Goal: Task Accomplishment & Management: Complete application form

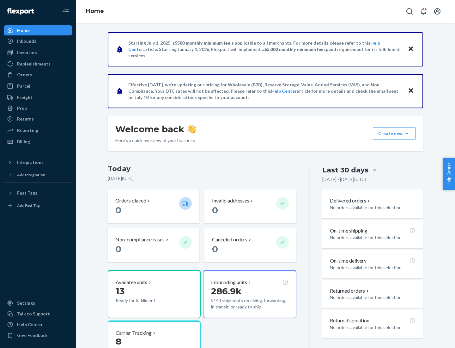
click at [407, 133] on button "Create new Create new inbound Create new order Create new product" at bounding box center [394, 133] width 43 height 13
click at [38, 41] on div "Inbounds" at bounding box center [37, 41] width 67 height 9
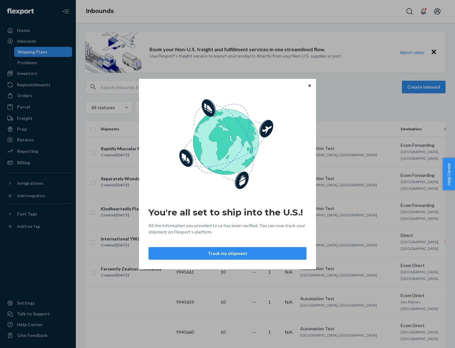
click at [309, 85] on icon "Close" at bounding box center [309, 85] width 3 height 3
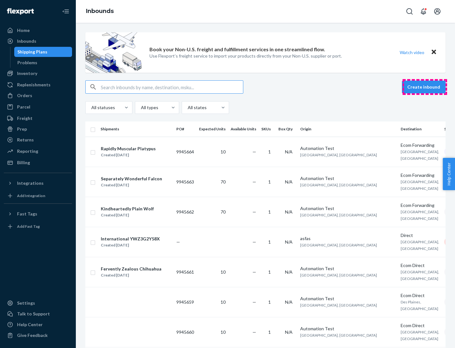
click at [425, 87] on button "Create inbound" at bounding box center [424, 87] width 44 height 13
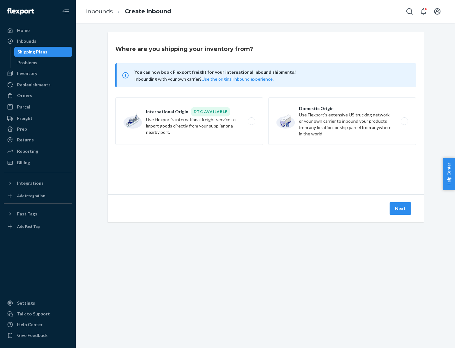
click at [342, 121] on label "Domestic Origin Use Flexport’s extensive US trucking network or your own carrie…" at bounding box center [342, 120] width 148 height 47
click at [404, 121] on input "Domestic Origin Use Flexport’s extensive US trucking network or your own carrie…" at bounding box center [406, 121] width 4 height 4
radio input "true"
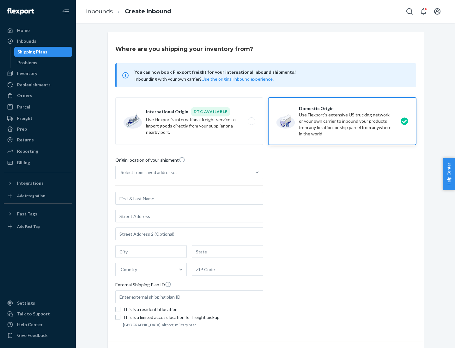
click at [184, 172] on div "Select from saved addresses" at bounding box center [184, 172] width 136 height 13
click at [121, 172] on input "Select from saved addresses" at bounding box center [121, 172] width 1 height 6
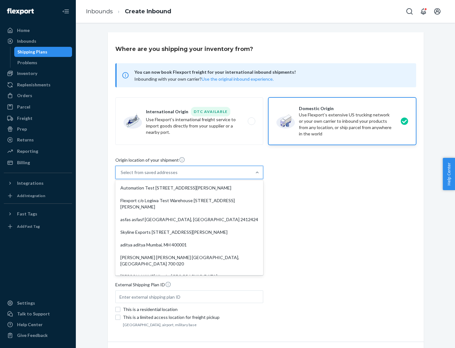
scroll to position [3, 0]
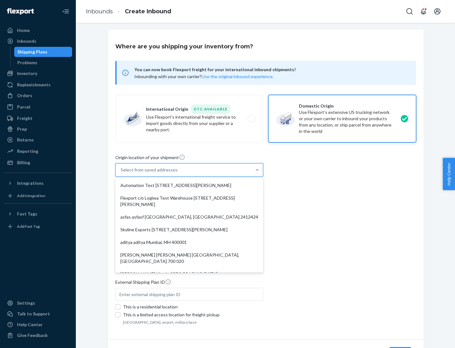
click at [189, 185] on div "Automation Test [STREET_ADDRESS][PERSON_NAME]" at bounding box center [189, 185] width 145 height 13
click at [121, 173] on input "option Automation Test [STREET_ADDRESS][PERSON_NAME]. 9 results available. Use …" at bounding box center [121, 170] width 1 height 6
type input "Automation Test"
type input "9th Floor"
type input "[GEOGRAPHIC_DATA]"
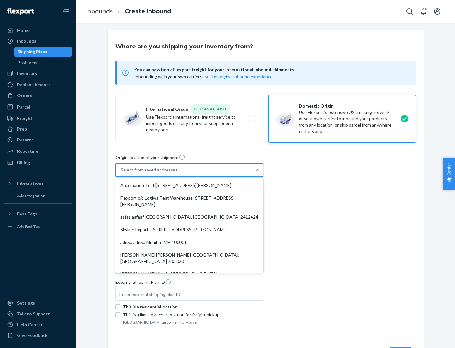
type input "CA"
type input "94104"
type input "[STREET_ADDRESS][PERSON_NAME]"
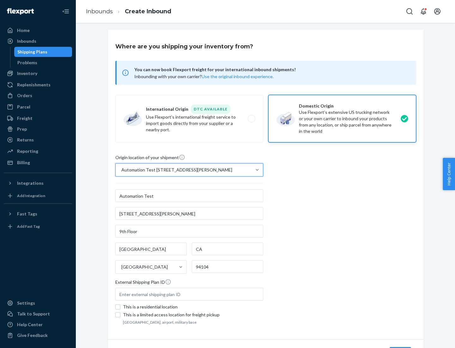
scroll to position [37, 0]
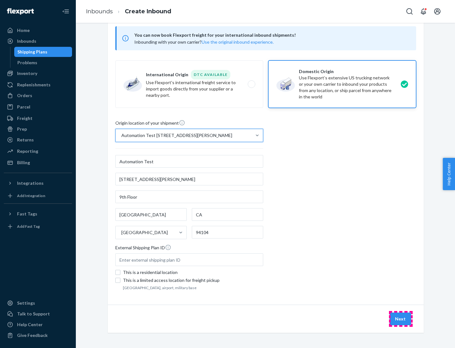
click at [401, 319] on button "Next" at bounding box center [400, 318] width 21 height 13
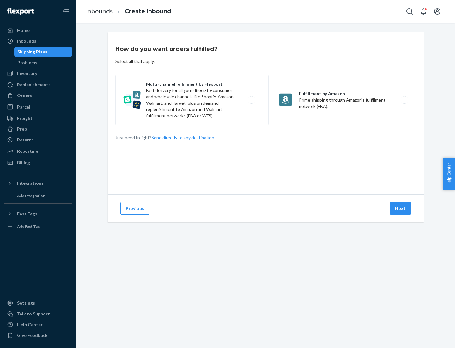
click at [189, 100] on label "Multi-channel fulfillment by Flexport Fast delivery for all your direct-to-cons…" at bounding box center [189, 100] width 148 height 51
click at [251, 100] on input "Multi-channel fulfillment by Flexport Fast delivery for all your direct-to-cons…" at bounding box center [253, 100] width 4 height 4
radio input "true"
click at [401, 208] on button "Next" at bounding box center [400, 208] width 21 height 13
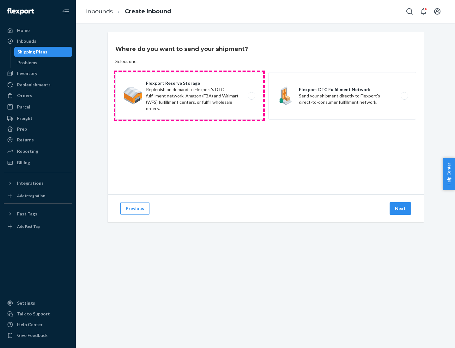
click at [189, 96] on label "Flexport Reserve Storage Replenish on demand to Flexport's DTC fulfillment netw…" at bounding box center [189, 95] width 148 height 47
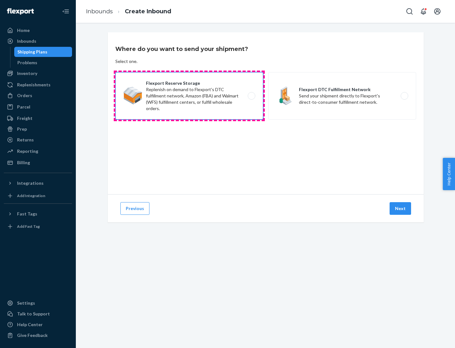
click at [251, 96] on input "Flexport Reserve Storage Replenish on demand to Flexport's DTC fulfillment netw…" at bounding box center [253, 96] width 4 height 4
radio input "true"
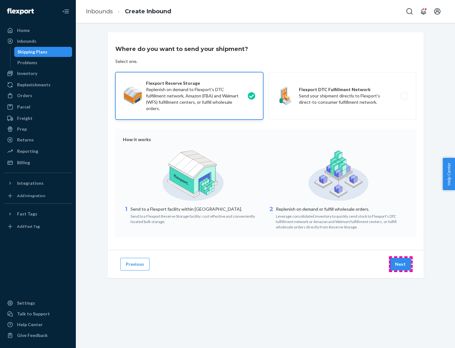
click at [401, 264] on button "Next" at bounding box center [400, 264] width 21 height 13
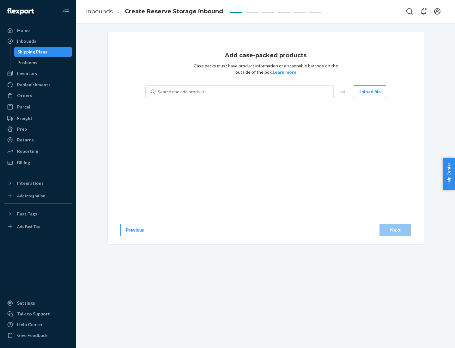
click at [245, 92] on div "Search and add products" at bounding box center [244, 91] width 178 height 11
click at [158, 92] on input "Search and add products" at bounding box center [158, 91] width 1 height 6
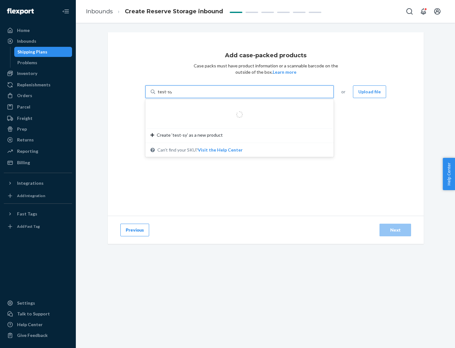
type input "test-syn"
click at [237, 107] on div "test - syn - test" at bounding box center [236, 107] width 173 height 6
click at [174, 95] on input "test-syn" at bounding box center [166, 91] width 16 height 6
type input "1"
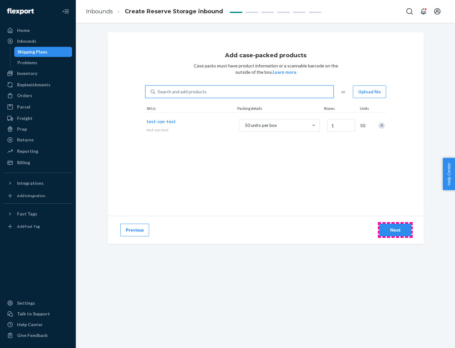
click at [395, 230] on div "Next" at bounding box center [395, 230] width 21 height 6
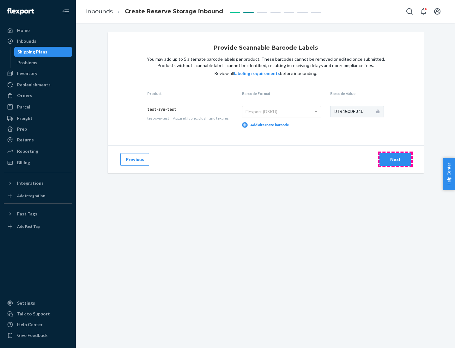
click at [395, 159] on div "Next" at bounding box center [395, 159] width 21 height 6
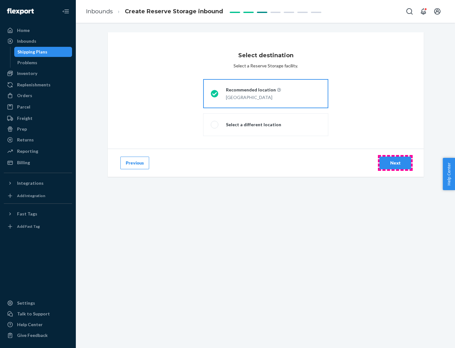
click at [395, 163] on div "Next" at bounding box center [395, 163] width 21 height 6
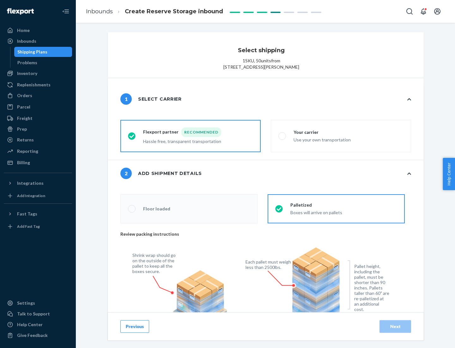
radio input "false"
type input "1"
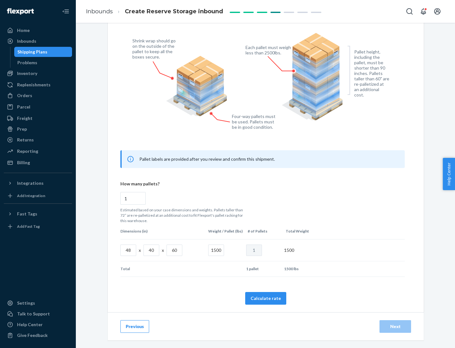
click at [266, 298] on button "Calculate rate" at bounding box center [265, 298] width 41 height 13
radio input "false"
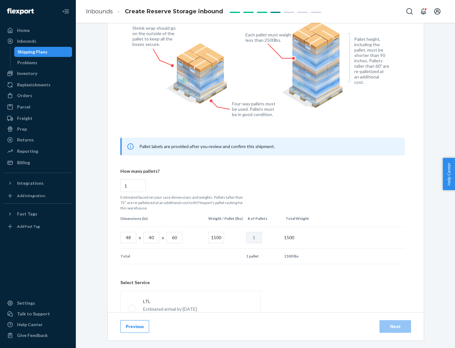
scroll to position [279, 0]
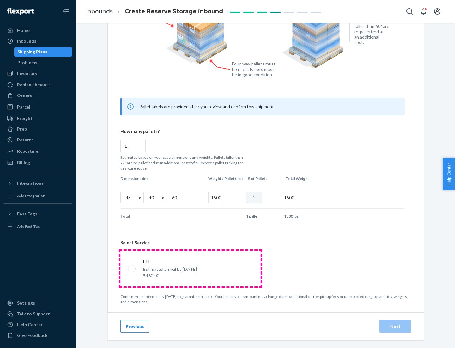
click at [190, 268] on p "Estimated arrival by [DATE]" at bounding box center [170, 269] width 54 height 6
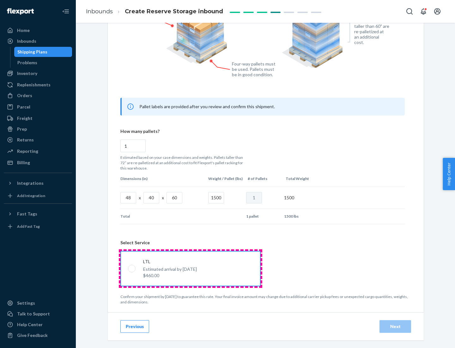
click at [132, 268] on input "LTL Estimated arrival by [DATE] $460.00" at bounding box center [130, 268] width 4 height 4
radio input "true"
radio input "false"
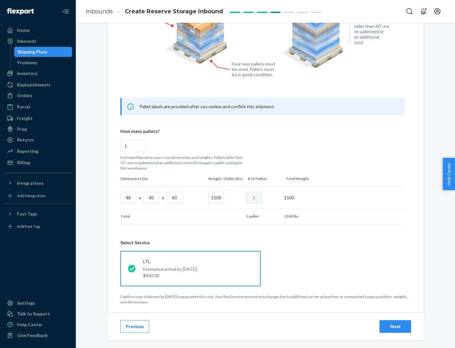
click at [395, 326] on div "Next" at bounding box center [395, 326] width 21 height 6
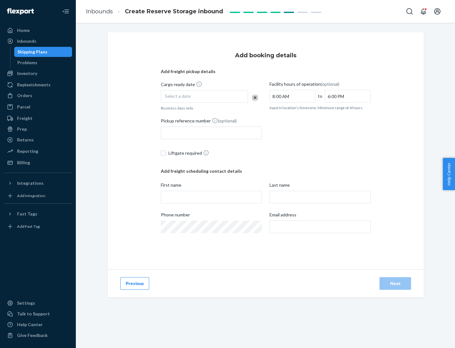
click at [204, 96] on div "Select a date" at bounding box center [204, 96] width 87 height 13
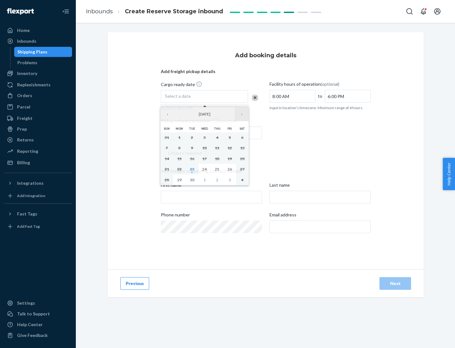
click at [242, 114] on button "›" at bounding box center [242, 114] width 14 height 14
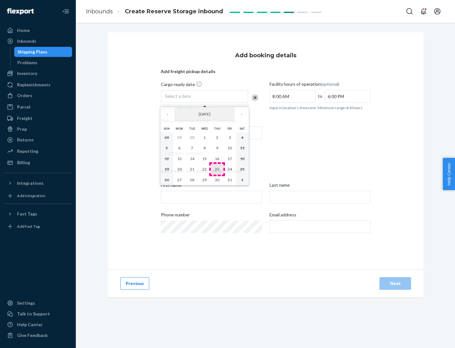
click at [217, 169] on abbr "23" at bounding box center [217, 169] width 4 height 5
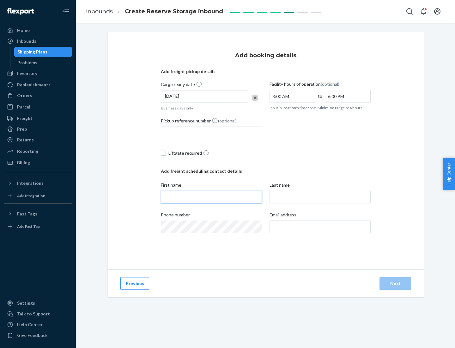
click at [211, 197] on input "First name" at bounding box center [211, 197] width 101 height 13
type input "[PERSON_NAME]"
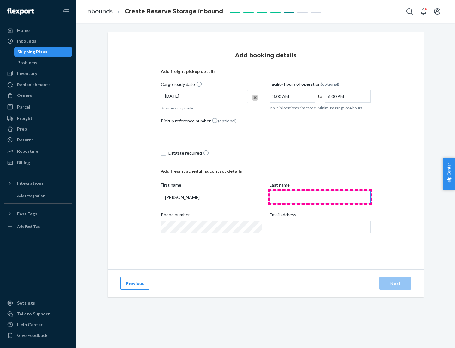
click at [320, 197] on input "Last name" at bounding box center [320, 197] width 101 height 13
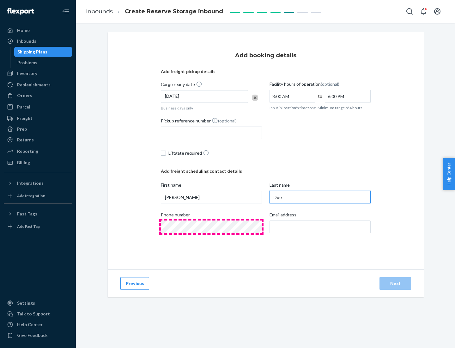
type input "Doe"
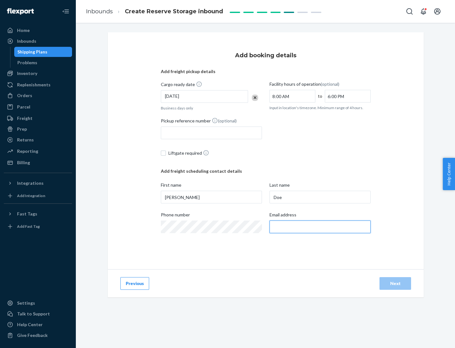
click at [320, 227] on input "Email address" at bounding box center [320, 226] width 101 height 13
type input "[EMAIL_ADDRESS][DOMAIN_NAME]"
click at [395, 283] on div "Next" at bounding box center [395, 283] width 21 height 6
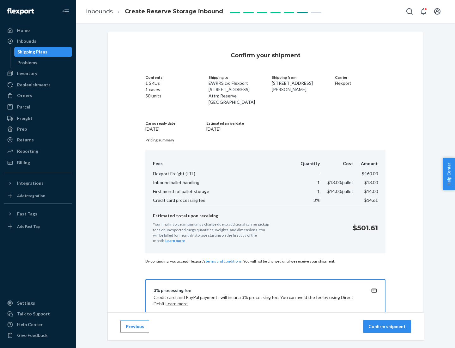
scroll to position [91, 0]
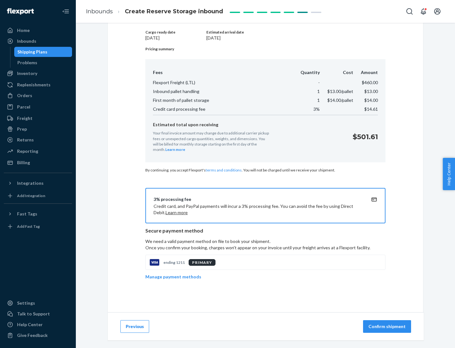
click at [388, 326] on p "Confirm shipment" at bounding box center [386, 326] width 37 height 6
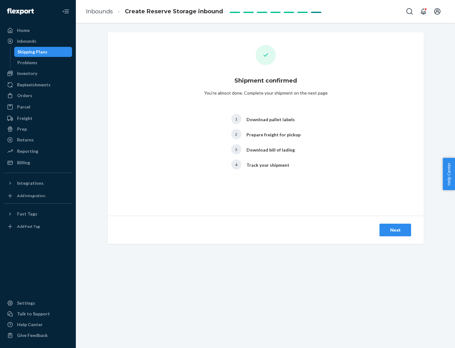
click at [395, 230] on div "Next" at bounding box center [395, 230] width 21 height 6
